Goal: Navigation & Orientation: Understand site structure

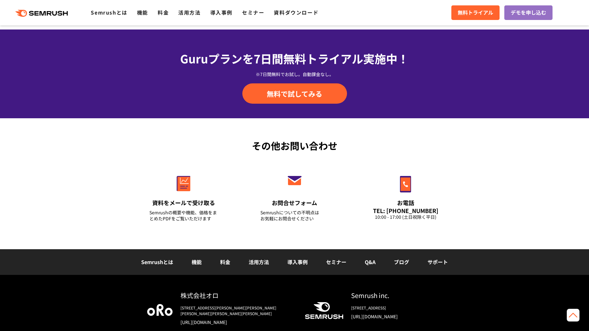
scroll to position [2147, 0]
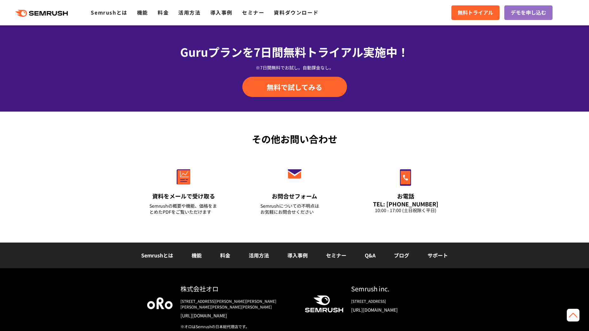
click at [434, 252] on link "サポート" at bounding box center [438, 256] width 20 height 8
click at [403, 253] on link "ブログ" at bounding box center [401, 256] width 15 height 8
click at [196, 16] on li "活用方法" at bounding box center [189, 13] width 22 height 8
click at [196, 11] on link "活用方法" at bounding box center [189, 13] width 22 height 8
